Goal: Transaction & Acquisition: Purchase product/service

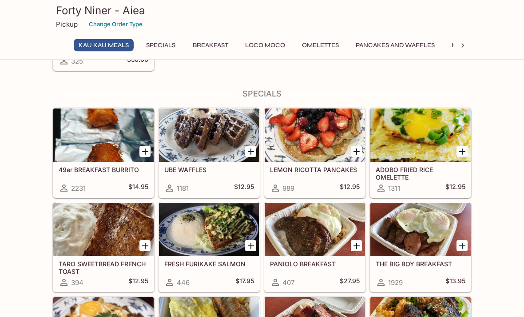
scroll to position [113, 0]
click at [319, 142] on div at bounding box center [315, 134] width 100 height 53
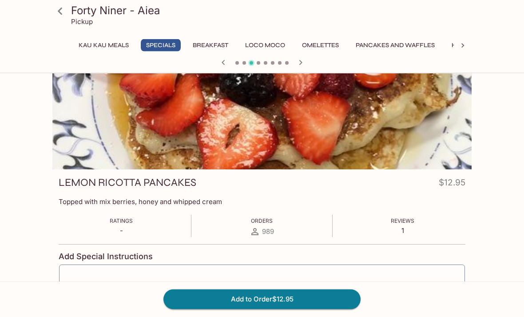
scroll to position [25, 0]
click at [327, 309] on button "Add to Order $12.95" at bounding box center [261, 299] width 197 height 20
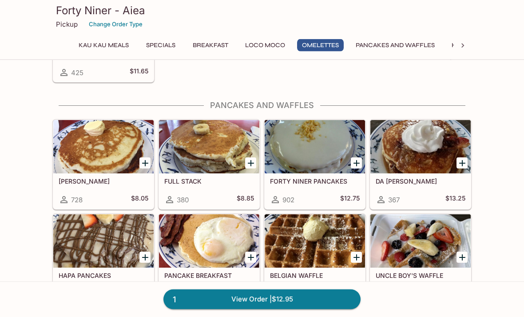
scroll to position [986, 0]
click at [112, 249] on div at bounding box center [103, 240] width 100 height 53
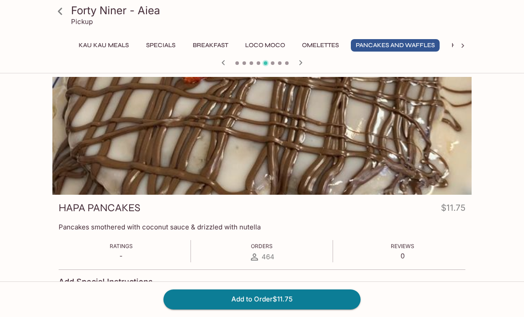
click at [59, 8] on icon at bounding box center [60, 12] width 16 height 16
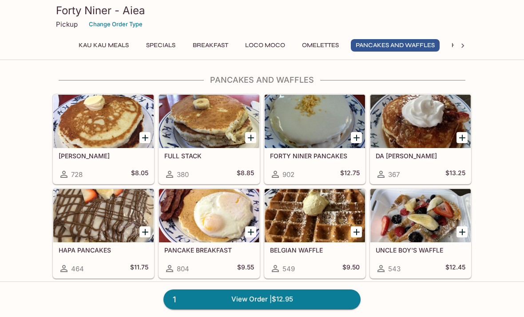
scroll to position [1011, 0]
click at [353, 144] on div at bounding box center [356, 138] width 18 height 18
click at [356, 143] on icon "Add FORTY NINER PANCAKES" at bounding box center [356, 138] width 11 height 11
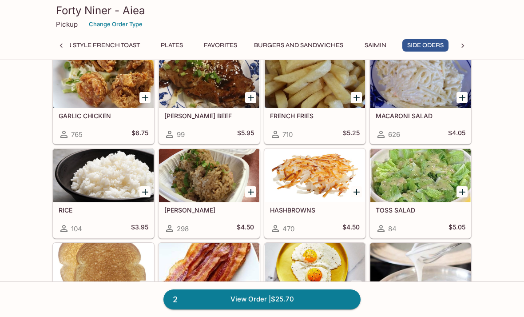
scroll to position [0, 0]
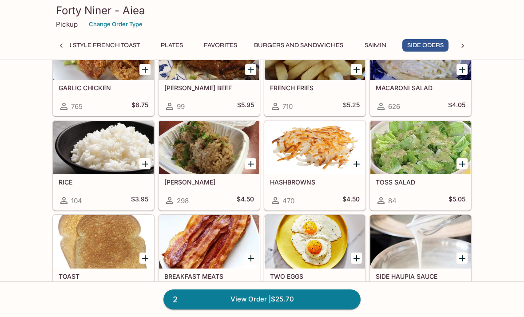
click at [360, 163] on icon "Add HASHBROWNS" at bounding box center [356, 164] width 11 height 11
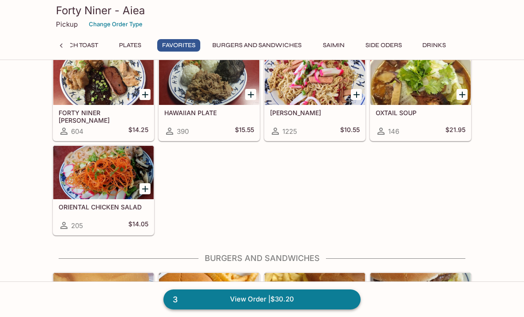
click at [316, 295] on link "3 View Order | $30.20" at bounding box center [261, 299] width 197 height 20
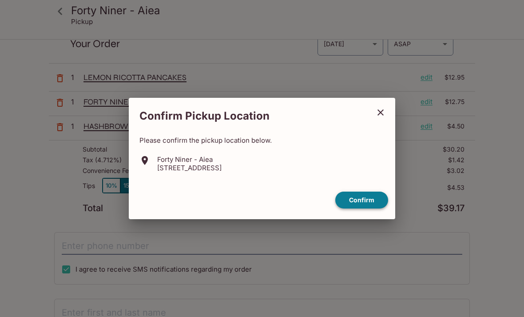
click at [367, 202] on button "Confirm" at bounding box center [361, 199] width 53 height 17
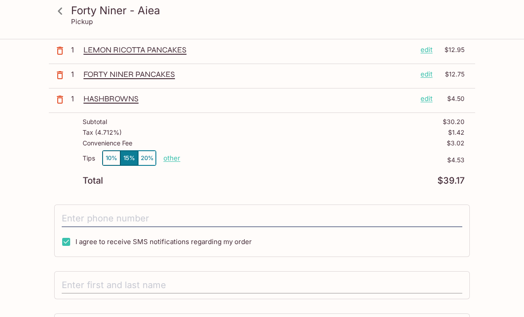
click at [71, 290] on input "text" at bounding box center [262, 285] width 401 height 17
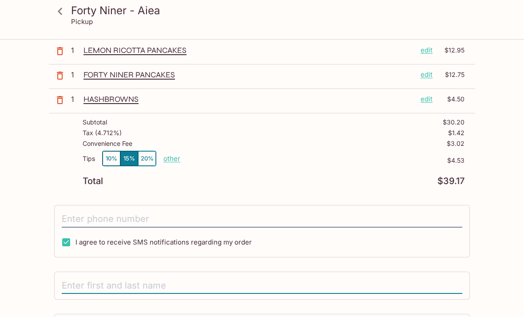
type input "[PERSON_NAME]"
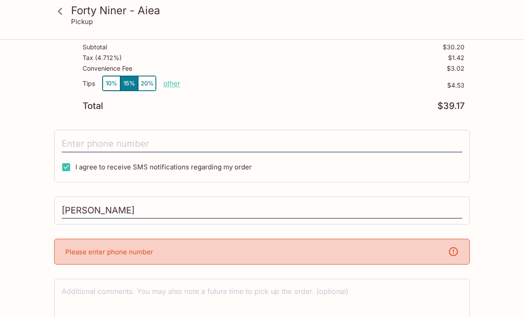
click at [365, 298] on textarea at bounding box center [262, 301] width 401 height 31
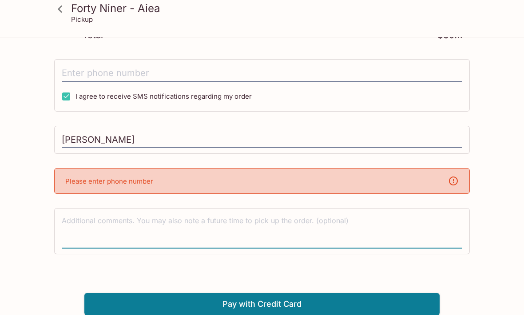
click at [401, 190] on div "Please enter phone number" at bounding box center [262, 183] width 416 height 26
click at [66, 185] on p "Please enter phone number" at bounding box center [109, 183] width 88 height 8
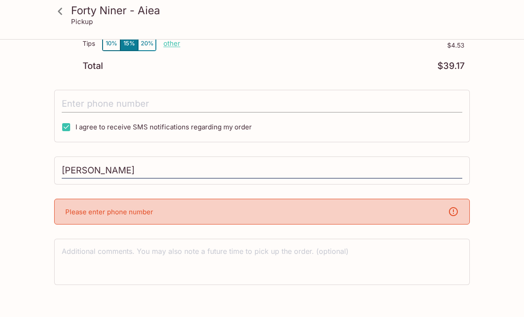
click at [74, 105] on input "tel" at bounding box center [262, 103] width 401 height 17
type input "[PHONE_NUMBER]"
